Goal: Find specific page/section: Find specific page/section

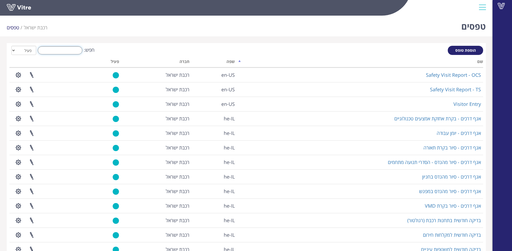
click at [53, 53] on input "חפש:" at bounding box center [60, 50] width 44 height 8
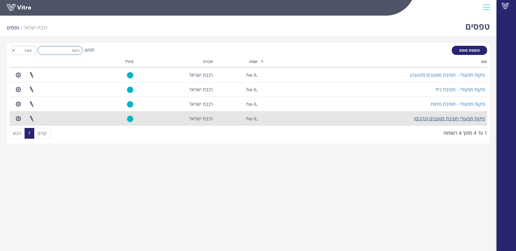
type input "פיקוח"
click at [448, 118] on link "פיקוח תפעולי חטיבת מטענים (נהגים)" at bounding box center [449, 118] width 71 height 6
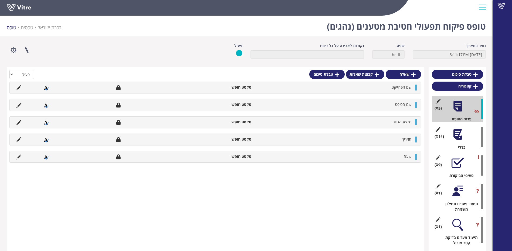
click at [462, 142] on div "(14 ) כללי" at bounding box center [456, 138] width 51 height 26
click at [461, 138] on div at bounding box center [457, 135] width 12 height 12
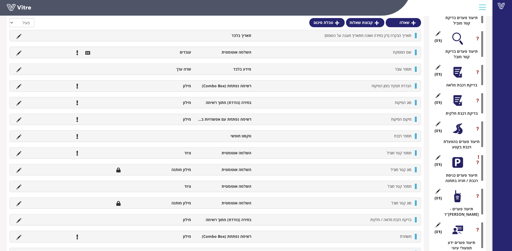
scroll to position [226, 0]
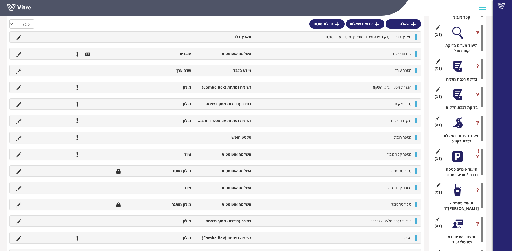
click at [456, 192] on div at bounding box center [457, 190] width 12 height 12
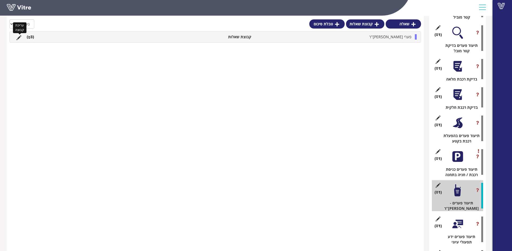
click at [19, 36] on icon at bounding box center [18, 37] width 5 height 5
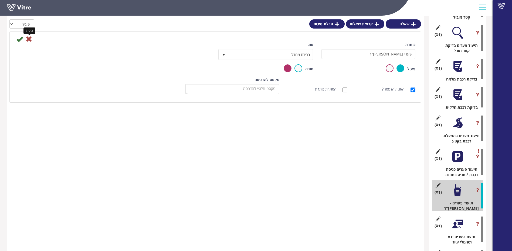
click at [28, 41] on icon at bounding box center [29, 39] width 6 height 6
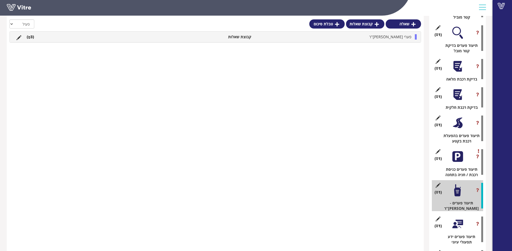
click at [34, 34] on div "פערי נדב"ר קבוצת שאלות (3 )" at bounding box center [215, 37] width 411 height 11
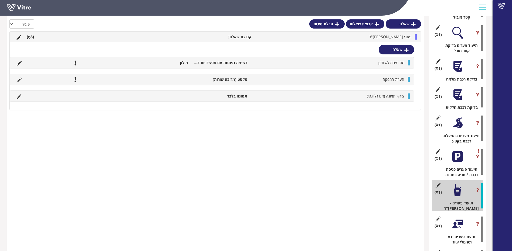
click at [286, 62] on li "מה נצפה לא תקין" at bounding box center [328, 62] width 157 height 5
click at [17, 65] on icon at bounding box center [19, 63] width 5 height 5
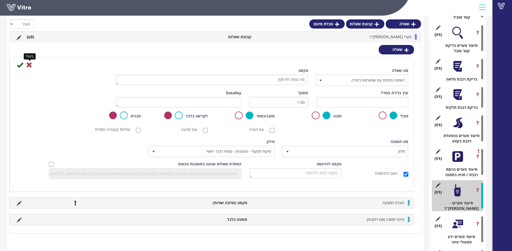
click at [30, 65] on icon at bounding box center [29, 65] width 6 height 6
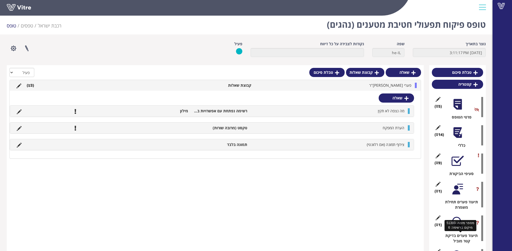
scroll to position [0, 0]
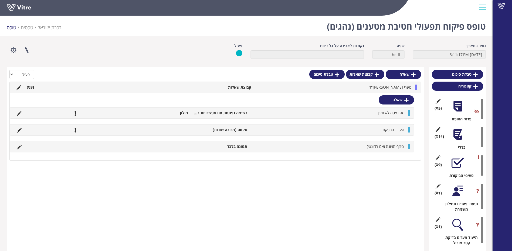
click at [457, 168] on div at bounding box center [457, 163] width 12 height 12
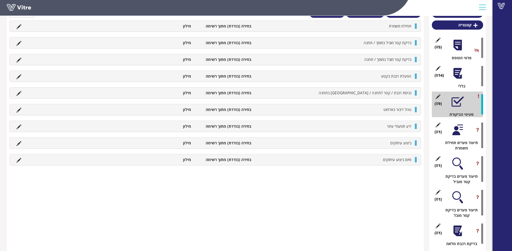
scroll to position [108, 0]
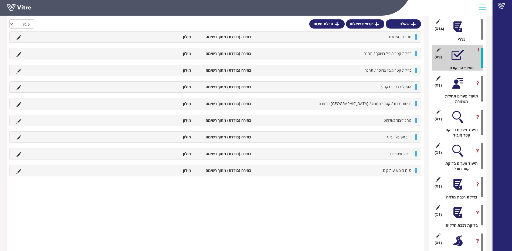
click at [458, 119] on div at bounding box center [457, 117] width 12 height 12
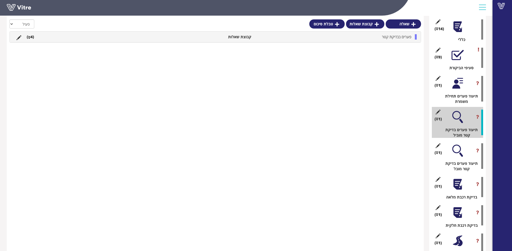
click at [27, 39] on li "(4 )" at bounding box center [30, 36] width 13 height 5
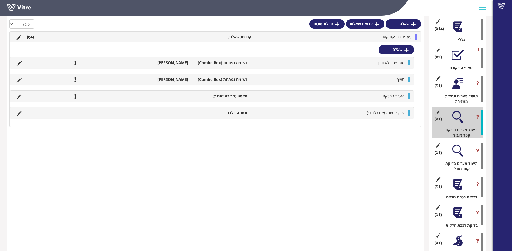
click at [455, 84] on div at bounding box center [457, 83] width 12 height 12
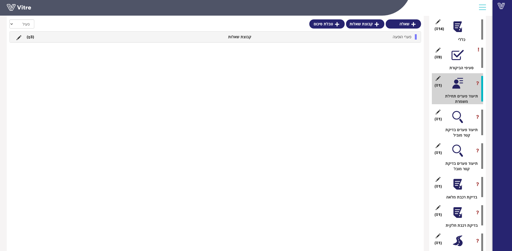
click at [412, 38] on li "פערי הופעה" at bounding box center [334, 36] width 160 height 5
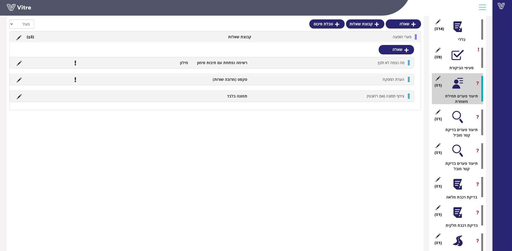
click at [461, 33] on div at bounding box center [457, 27] width 12 height 12
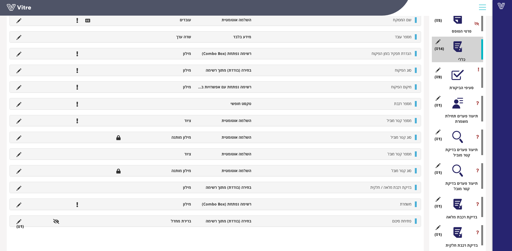
scroll to position [54, 0]
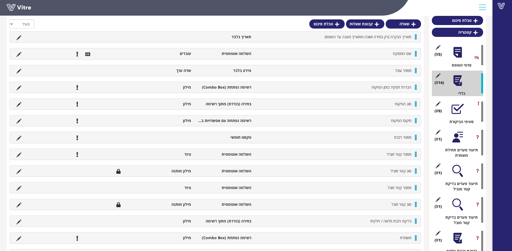
click at [457, 175] on div at bounding box center [457, 171] width 12 height 12
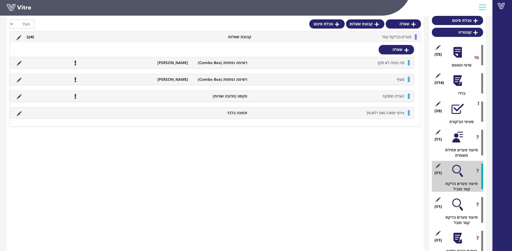
click at [102, 79] on li at bounding box center [106, 79] width 10 height 5
click at [395, 62] on span "מה נצפה לא תקין" at bounding box center [391, 62] width 26 height 5
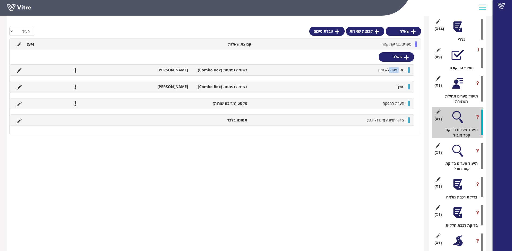
scroll to position [162, 0]
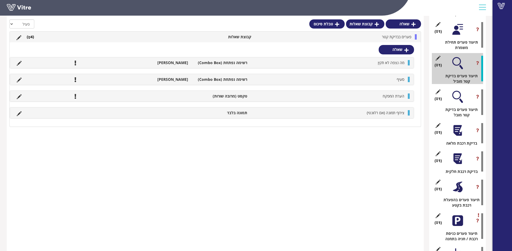
click at [459, 154] on div at bounding box center [457, 159] width 12 height 12
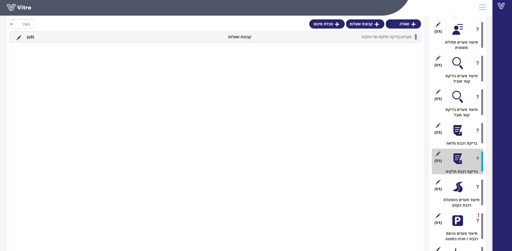
click at [455, 183] on div at bounding box center [457, 187] width 12 height 12
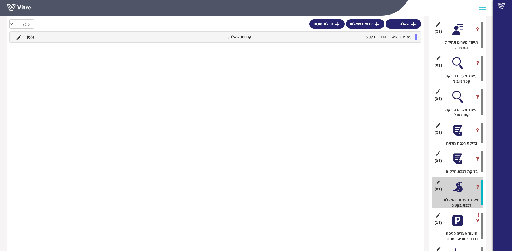
click at [30, 36] on icon at bounding box center [29, 38] width 2 height 4
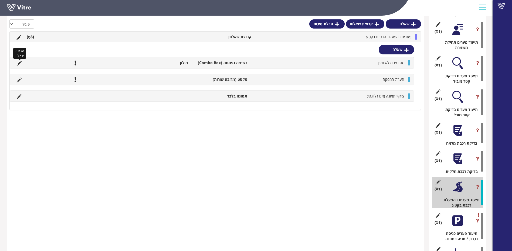
click at [19, 64] on icon at bounding box center [19, 63] width 5 height 5
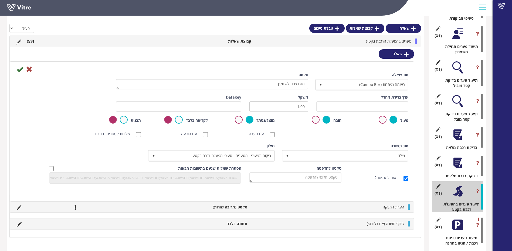
scroll to position [0, 0]
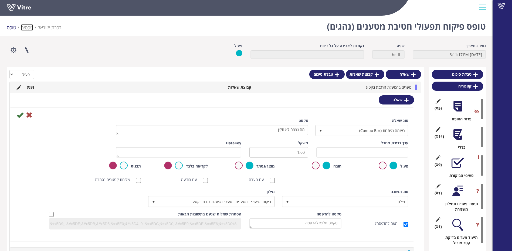
click at [29, 28] on link "טפסים" at bounding box center [27, 27] width 12 height 6
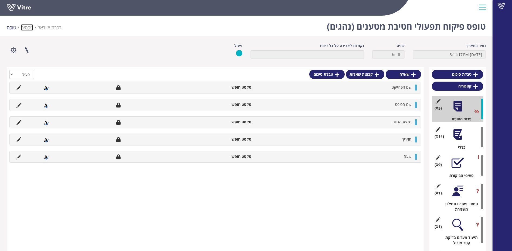
click at [30, 28] on link "טפסים" at bounding box center [27, 27] width 12 height 6
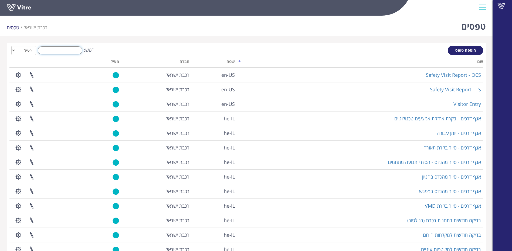
click at [61, 53] on input "חפש:" at bounding box center [60, 50] width 44 height 8
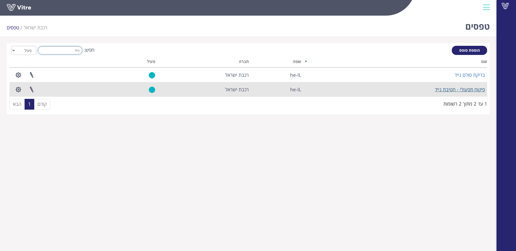
type input "נייד"
click at [446, 90] on link "פיקוח תפעולי - חטיבת נייד" at bounding box center [459, 89] width 50 height 6
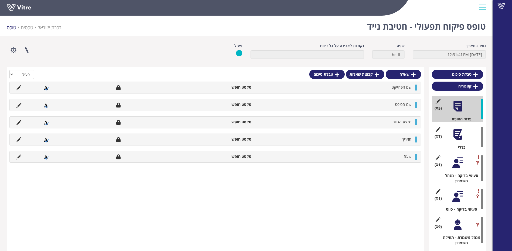
click at [460, 165] on div at bounding box center [457, 163] width 12 height 12
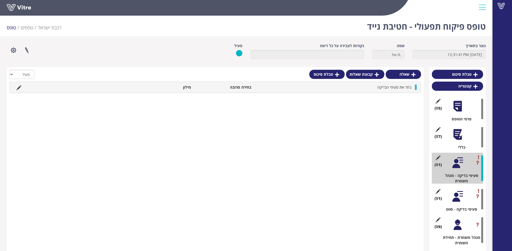
click at [458, 226] on div at bounding box center [457, 225] width 12 height 12
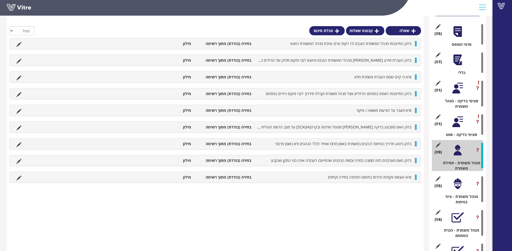
scroll to position [81, 0]
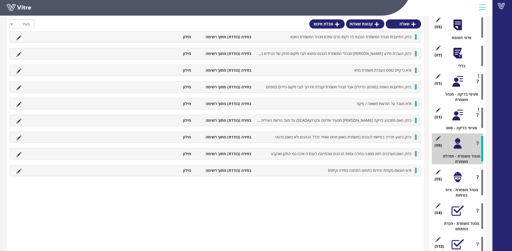
click at [456, 214] on div at bounding box center [457, 211] width 12 height 12
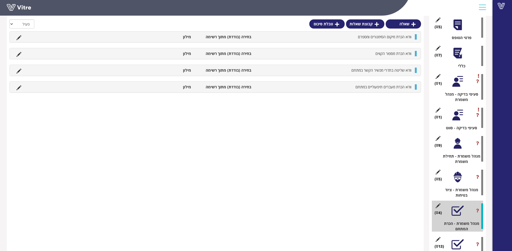
click at [458, 241] on div at bounding box center [457, 245] width 12 height 12
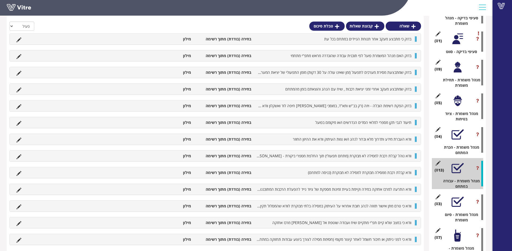
scroll to position [160, 0]
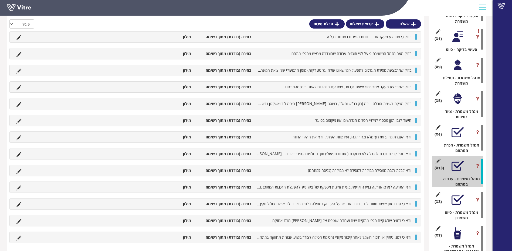
click at [312, 162] on div "בדוק כי מתבצע מעקב אחר תנוחת הניידים במתחם בכל עת בחירה (בודדת) מתוך רשימה מילו…" at bounding box center [214, 137] width 411 height 212
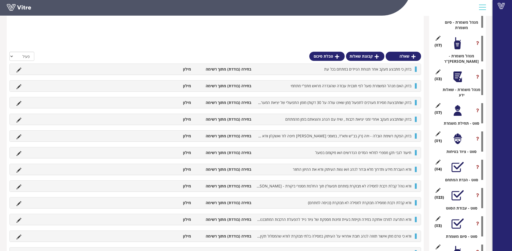
scroll to position [275, 0]
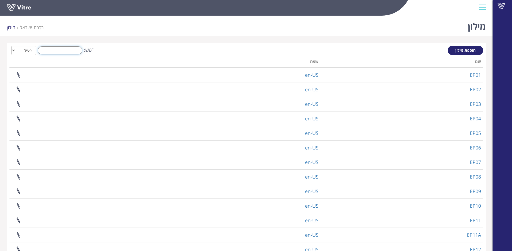
click at [69, 52] on input "חפש:" at bounding box center [60, 50] width 44 height 8
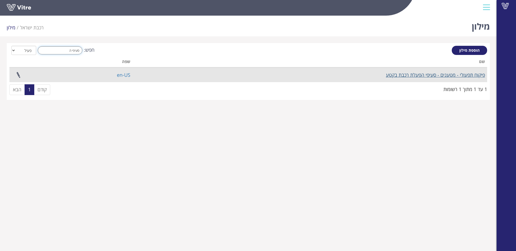
type input "סעיפי ה"
click at [401, 74] on link "פיקוח תפעולי - מטענים - סעיפי הפעלת רכבת בקטע" at bounding box center [435, 75] width 99 height 6
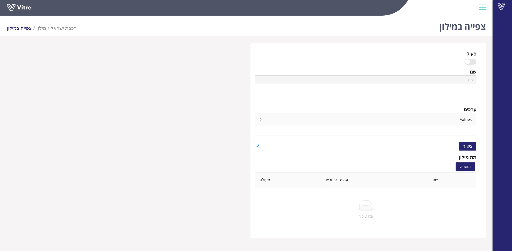
type input "פיקוח תפעולי - מטענים - סעיפי הפעלת רכבת בקטע"
click at [387, 125] on div "Values" at bounding box center [365, 120] width 221 height 12
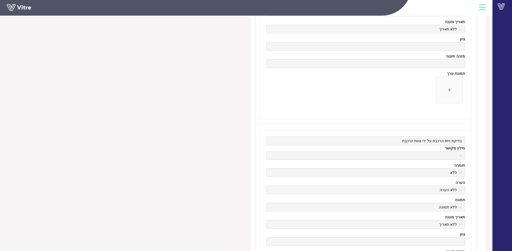
scroll to position [431, 0]
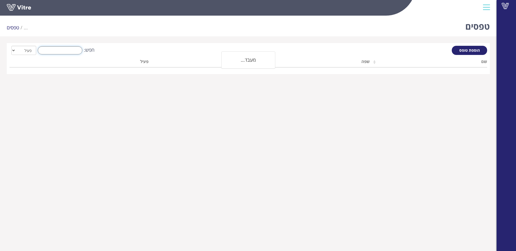
click at [60, 52] on input "חפש:" at bounding box center [60, 50] width 44 height 8
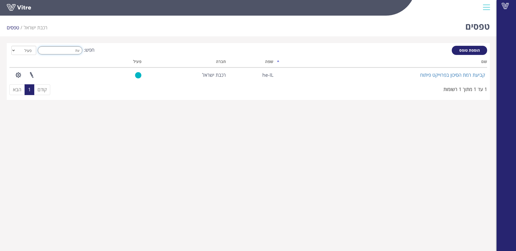
type input "ע"
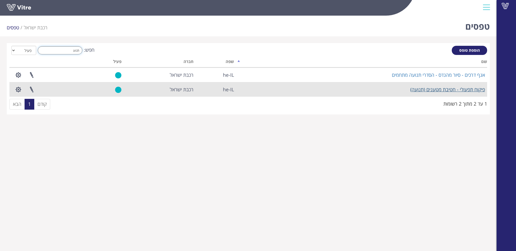
type input "תנוע"
click at [418, 87] on link "פיקוח תפעולי - חטיבת מטענים (תנועה)" at bounding box center [447, 89] width 75 height 6
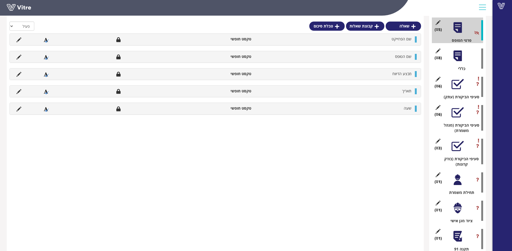
scroll to position [81, 0]
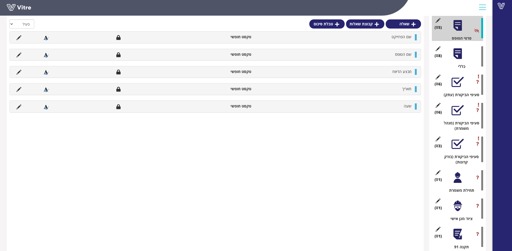
click at [456, 78] on div at bounding box center [457, 82] width 12 height 12
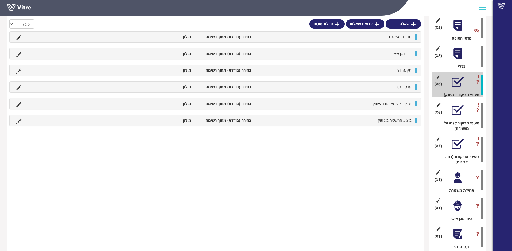
click at [457, 111] on div at bounding box center [457, 110] width 12 height 12
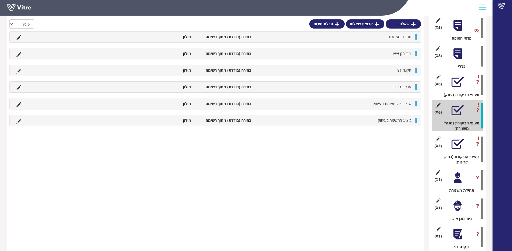
click at [459, 76] on div at bounding box center [457, 82] width 12 height 12
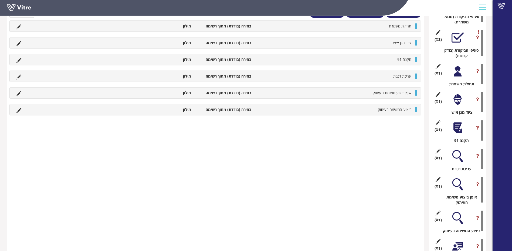
scroll to position [107, 0]
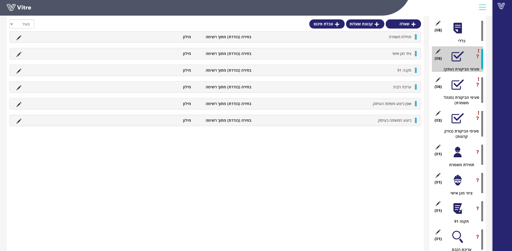
click at [465, 33] on div "(8 ) כללי" at bounding box center [456, 31] width 51 height 26
click at [461, 31] on div at bounding box center [457, 28] width 12 height 12
